Goal: Task Accomplishment & Management: Use online tool/utility

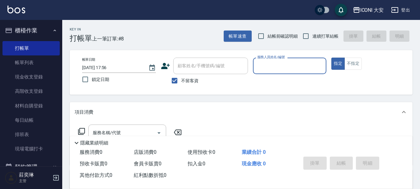
click at [175, 82] on input "不留客資" at bounding box center [174, 80] width 13 height 13
checkbox input "false"
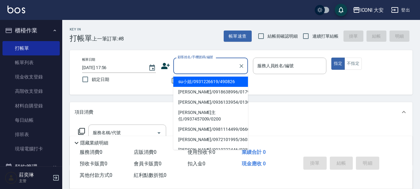
click at [187, 69] on input "顧客姓名/手機號碼/編號" at bounding box center [206, 65] width 60 height 11
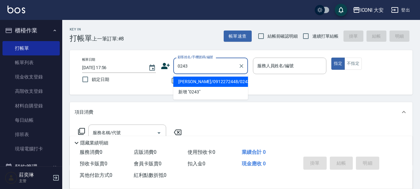
click at [212, 82] on li "[PERSON_NAME]/0912272448/0243" at bounding box center [210, 82] width 75 height 10
type input "[PERSON_NAME]/0912272448/0243"
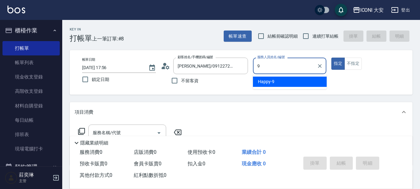
type input "Happy-9"
type button "true"
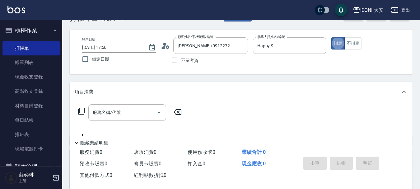
scroll to position [31, 0]
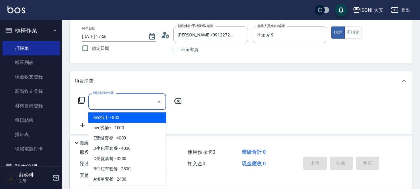
click at [131, 102] on input "服務名稱/代號" at bounding box center [122, 101] width 63 height 11
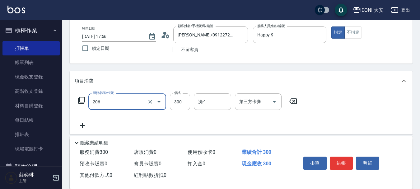
type input "洗髮(206)"
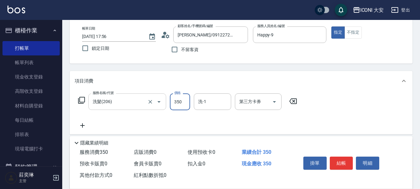
type input "350"
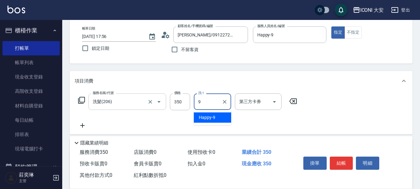
type input "Happy-9"
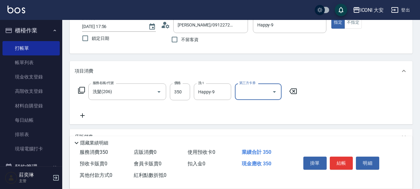
scroll to position [118, 0]
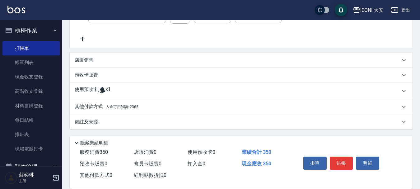
click at [121, 106] on span "入金可用餘額: 2365" at bounding box center [122, 107] width 33 height 4
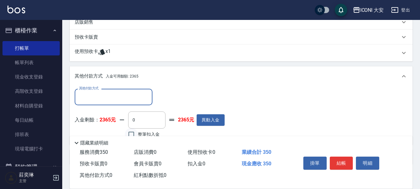
scroll to position [191, 0]
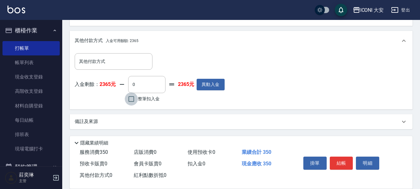
click at [131, 102] on input "整筆扣入金" at bounding box center [131, 98] width 13 height 13
checkbox input "true"
type input "350"
click at [346, 163] on button "結帳" at bounding box center [341, 163] width 23 height 13
